Goal: Task Accomplishment & Management: Manage account settings

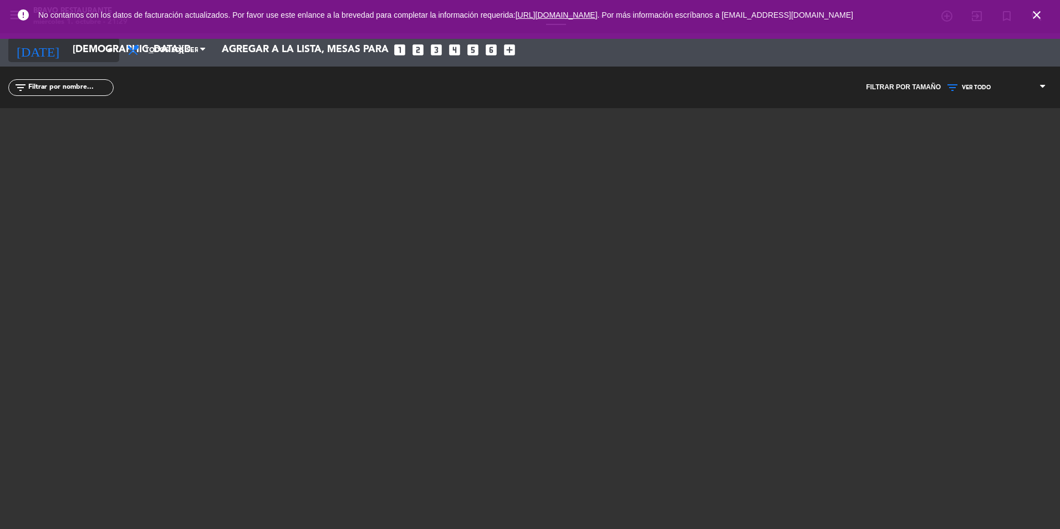
click at [110, 48] on icon "arrow_drop_down" at bounding box center [109, 49] width 13 height 13
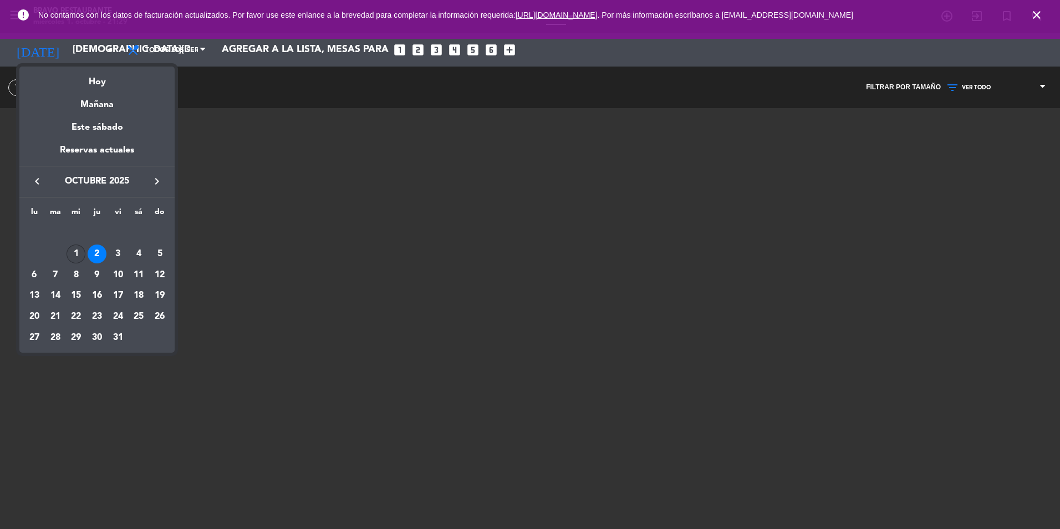
click at [71, 259] on div "1" at bounding box center [75, 253] width 19 height 19
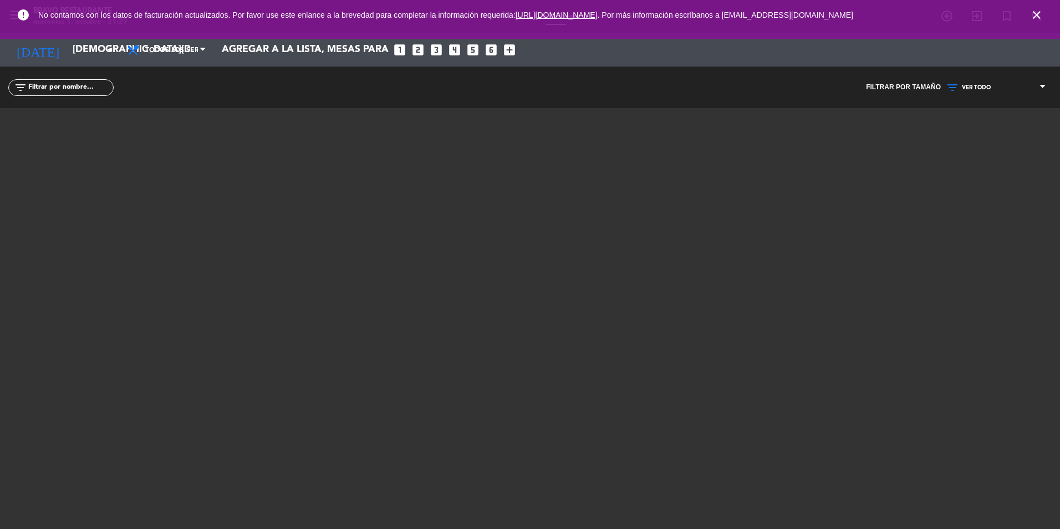
type input "[DATE]"
click at [1038, 11] on icon "close" at bounding box center [1036, 14] width 13 height 13
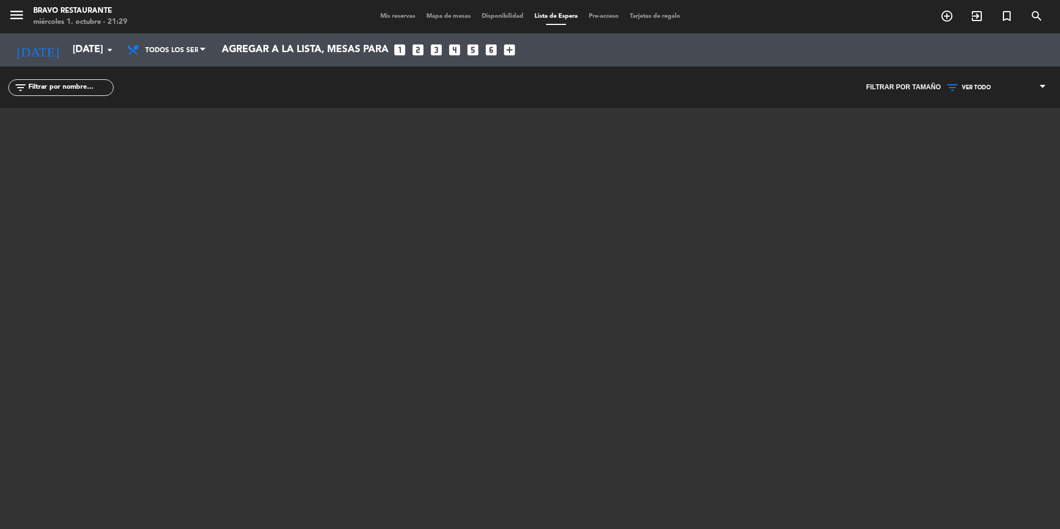
click at [376, 18] on span "Mis reservas" at bounding box center [398, 16] width 46 height 6
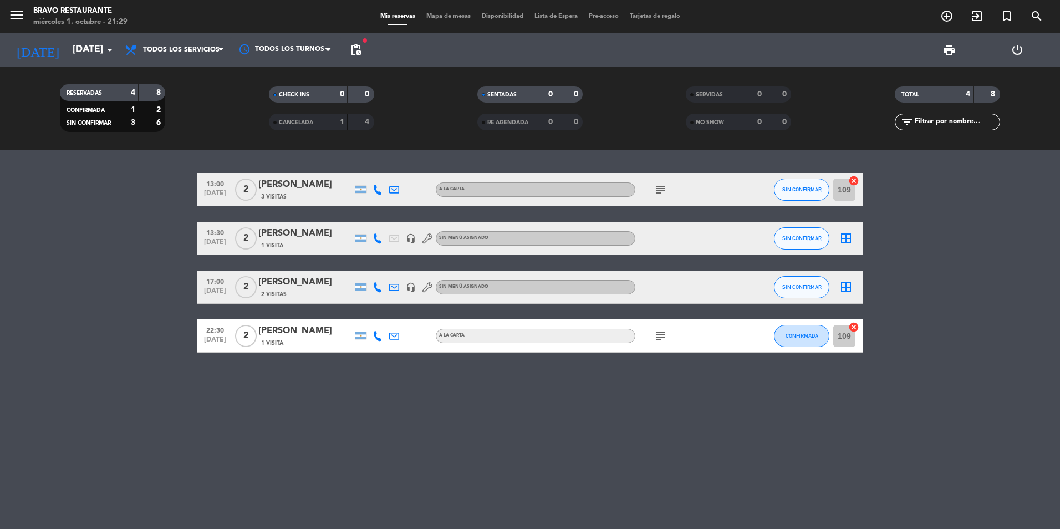
click at [394, 335] on icon at bounding box center [394, 336] width 10 height 10
click at [376, 337] on icon at bounding box center [377, 336] width 10 height 10
click at [401, 314] on span at bounding box center [405, 317] width 9 height 9
click at [397, 322] on div "Copiar content_paste |" at bounding box center [383, 317] width 73 height 12
click at [401, 318] on span at bounding box center [405, 317] width 9 height 9
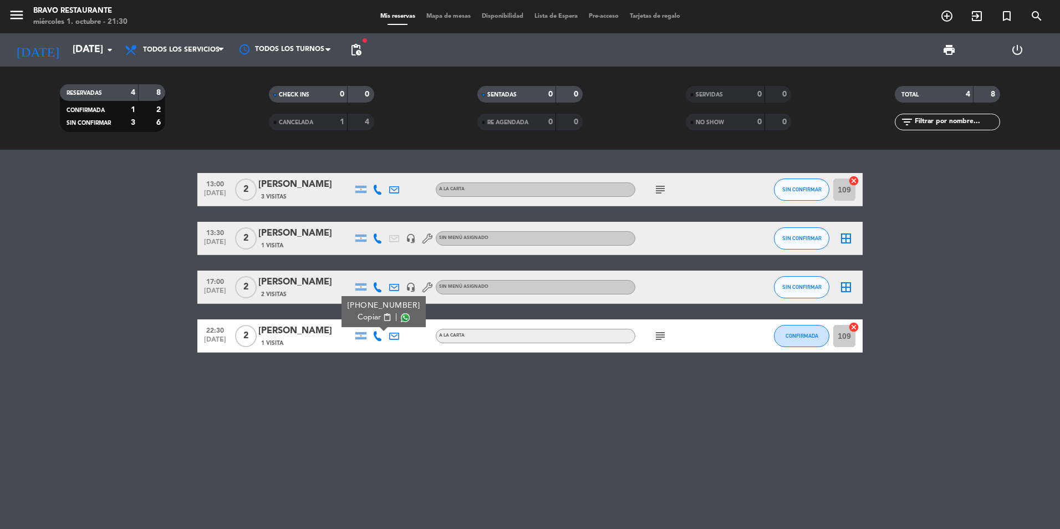
click at [383, 315] on span "content_paste" at bounding box center [387, 317] width 8 height 8
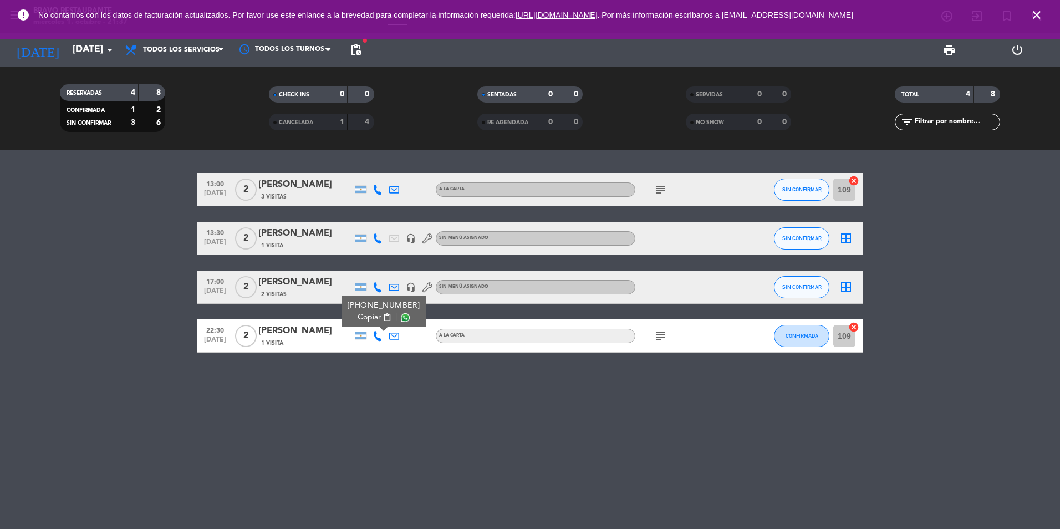
click at [383, 316] on span "content_paste" at bounding box center [387, 317] width 8 height 8
